Goal: Go to known website: Go to known website

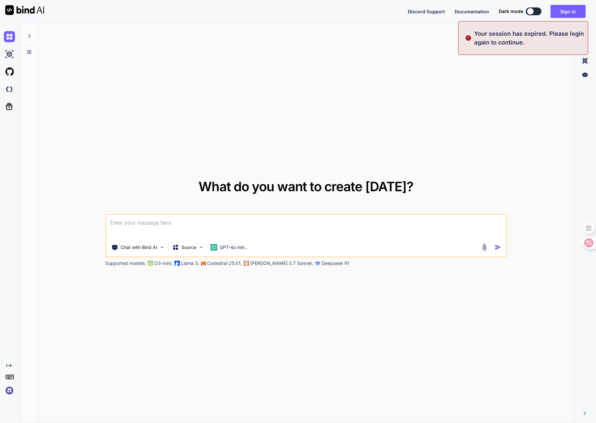
type textarea "x"
